Goal: Find specific page/section: Find specific page/section

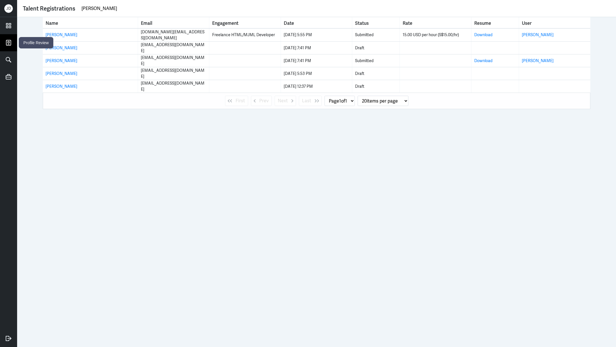
click at [9, 44] on icon at bounding box center [8, 42] width 9 height 9
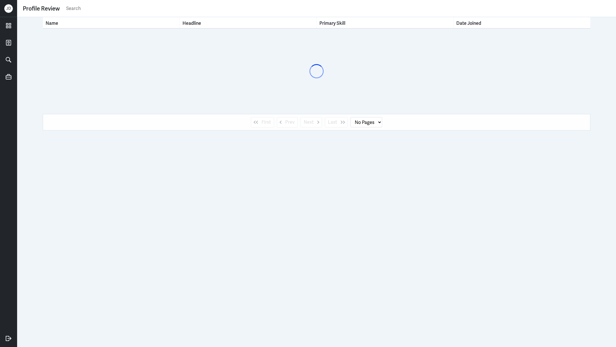
select select "1"
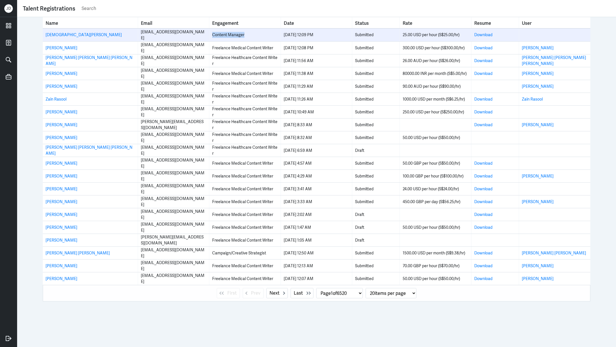
drag, startPoint x: 211, startPoint y: 36, endPoint x: 249, endPoint y: 36, distance: 38.2
click at [249, 36] on td "Content Manager" at bounding box center [244, 35] width 71 height 13
copy div "Content Manager"
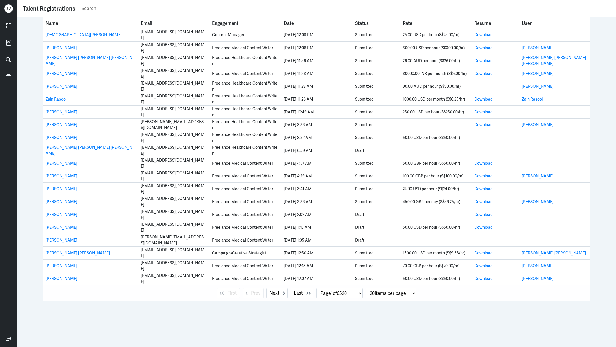
click at [234, 11] on input "text" at bounding box center [345, 8] width 529 height 9
paste input "Content Manager"
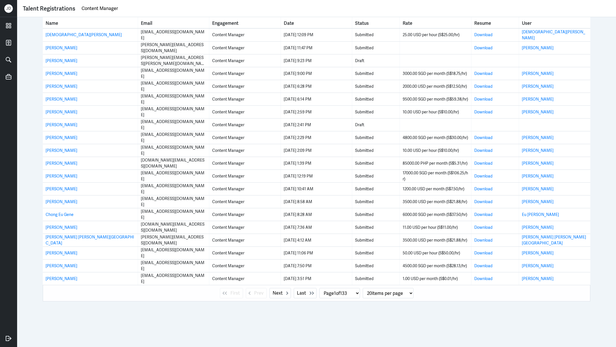
type input "Content Manager"
